Goal: Task Accomplishment & Management: Manage account settings

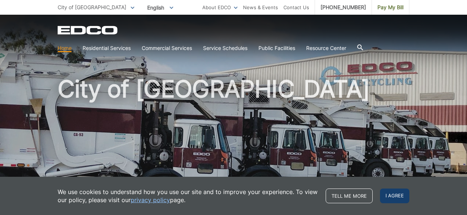
click at [389, 196] on span "I agree" at bounding box center [394, 195] width 29 height 15
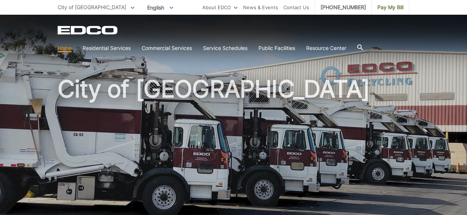
click at [65, 47] on link "Home" at bounding box center [65, 48] width 14 height 8
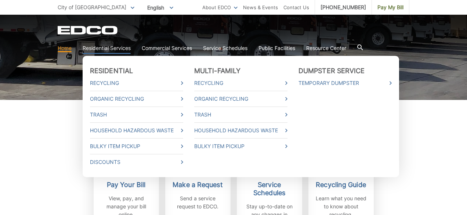
scroll to position [137, 0]
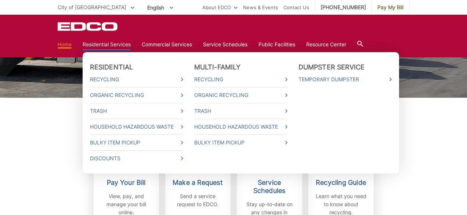
click at [389, 65] on li "Dumpster Service Temporary Dumpster" at bounding box center [344, 112] width 93 height 99
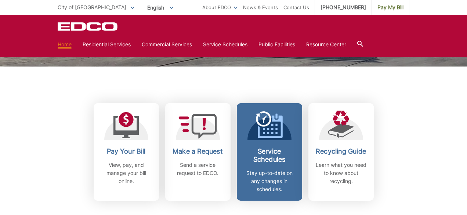
scroll to position [190, 0]
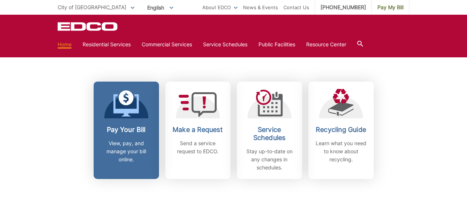
click at [122, 122] on link "Pay Your Bill View, pay, and manage your bill online." at bounding box center [126, 129] width 65 height 97
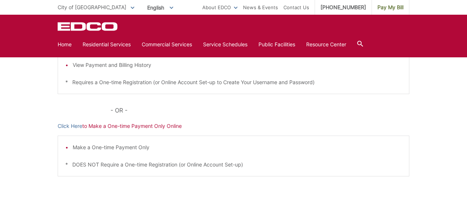
scroll to position [201, 0]
click at [78, 125] on link "Click Here" at bounding box center [70, 125] width 25 height 8
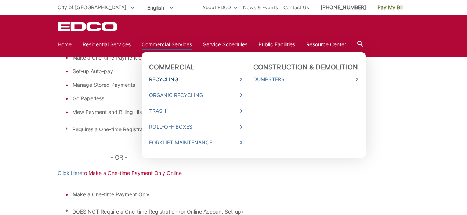
scroll to position [137, 0]
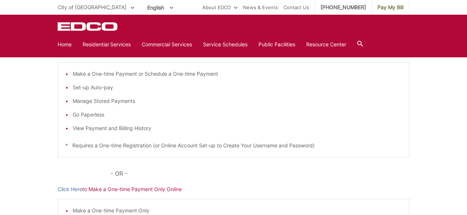
click at [308, 101] on li "Manage Stored Payments" at bounding box center [237, 101] width 329 height 8
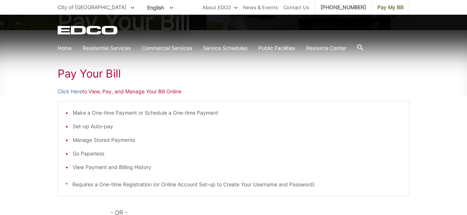
scroll to position [88, 0]
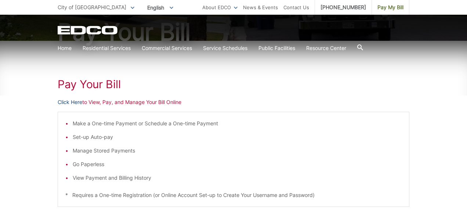
click at [72, 102] on link "Click Here" at bounding box center [70, 102] width 25 height 8
